Goal: Use online tool/utility

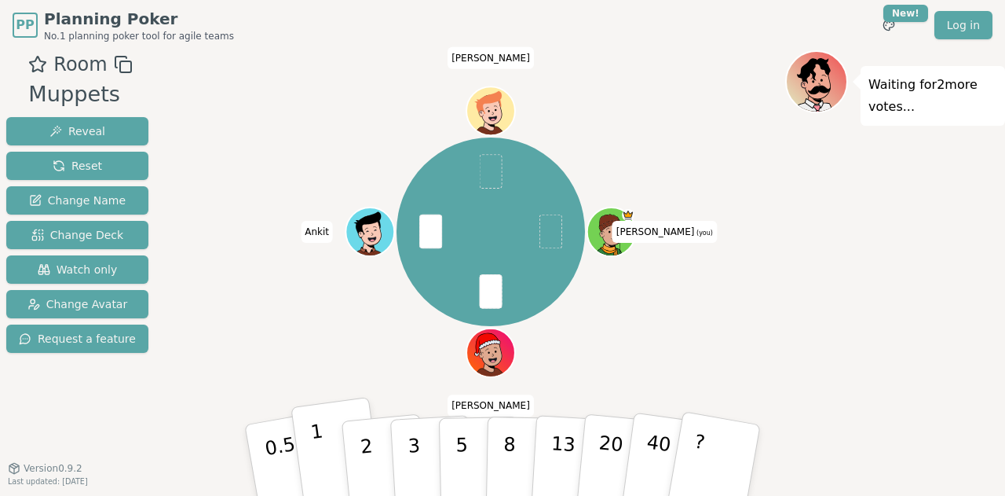
click at [317, 447] on p "1" at bounding box center [321, 462] width 24 height 86
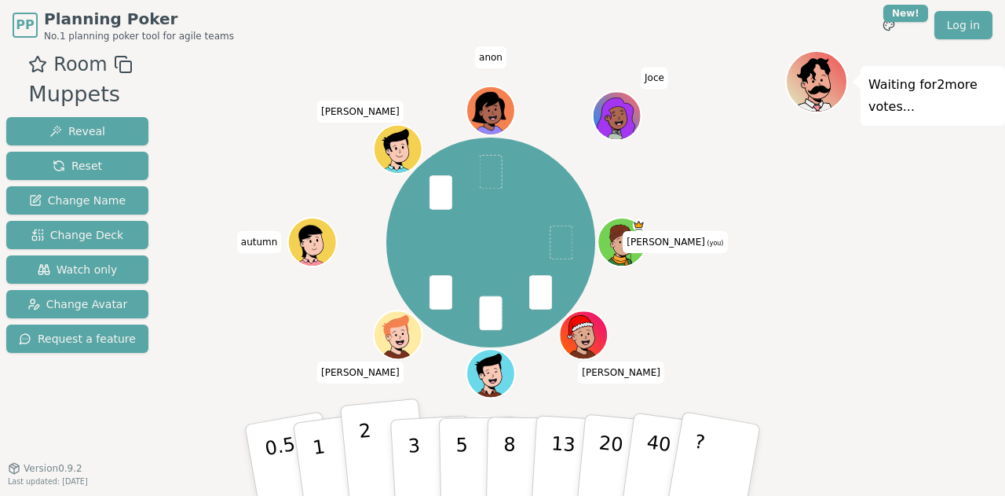
click at [375, 447] on button "2" at bounding box center [385, 460] width 90 height 125
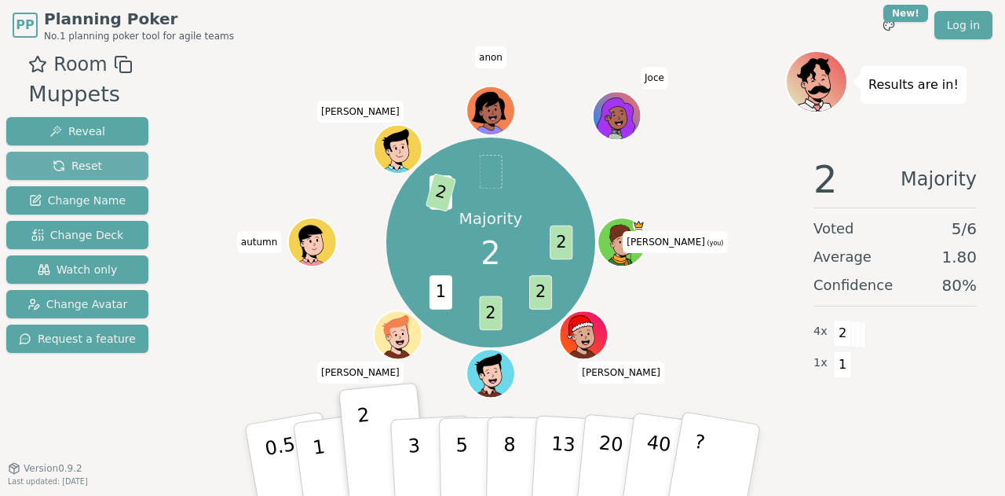
click at [108, 165] on button "Reset" at bounding box center [77, 166] width 142 height 28
click at [75, 166] on span "Reset" at bounding box center [77, 166] width 49 height 16
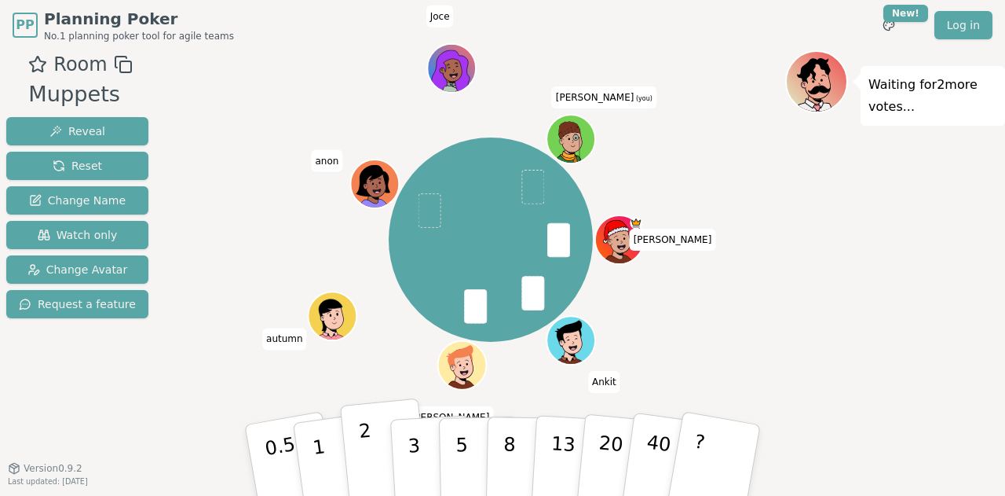
click at [390, 445] on button "2" at bounding box center [385, 460] width 90 height 125
